Goal: Find specific page/section

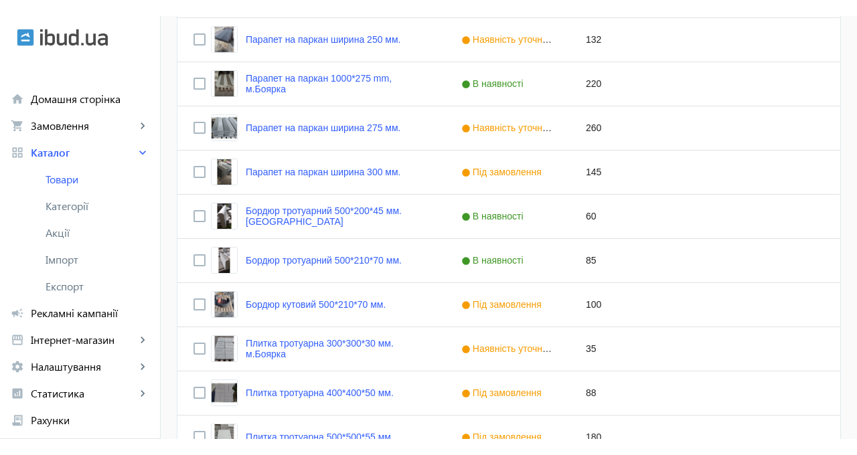
scroll to position [530, 0]
